Goal: Check status: Check status

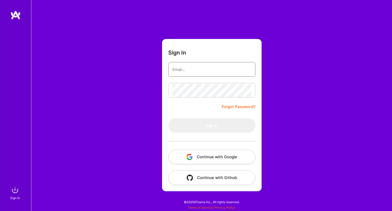
type input "[PERSON_NAME][EMAIL_ADDRESS][DOMAIN_NAME]"
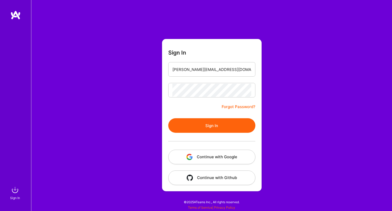
click at [210, 123] on button "Sign In" at bounding box center [211, 125] width 87 height 15
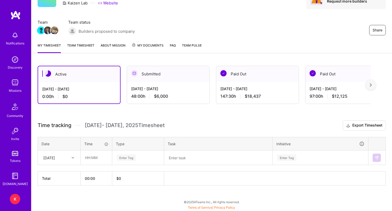
scroll to position [30, 0]
click at [87, 40] on div "My timesheet Team timesheet About Mission My Documents FAQ Team Pulse" at bounding box center [211, 45] width 361 height 15
click at [86, 47] on link "Team timesheet" at bounding box center [80, 48] width 27 height 10
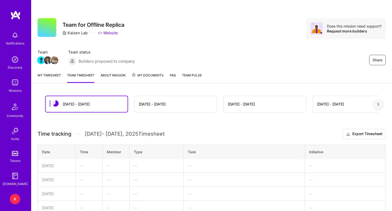
click at [150, 101] on div "[DATE] - [DATE]" at bounding box center [176, 104] width 82 height 16
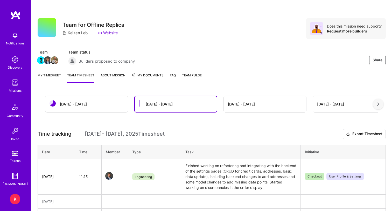
click at [50, 72] on link "My timesheet" at bounding box center [49, 77] width 23 height 10
